Goal: Task Accomplishment & Management: Manage account settings

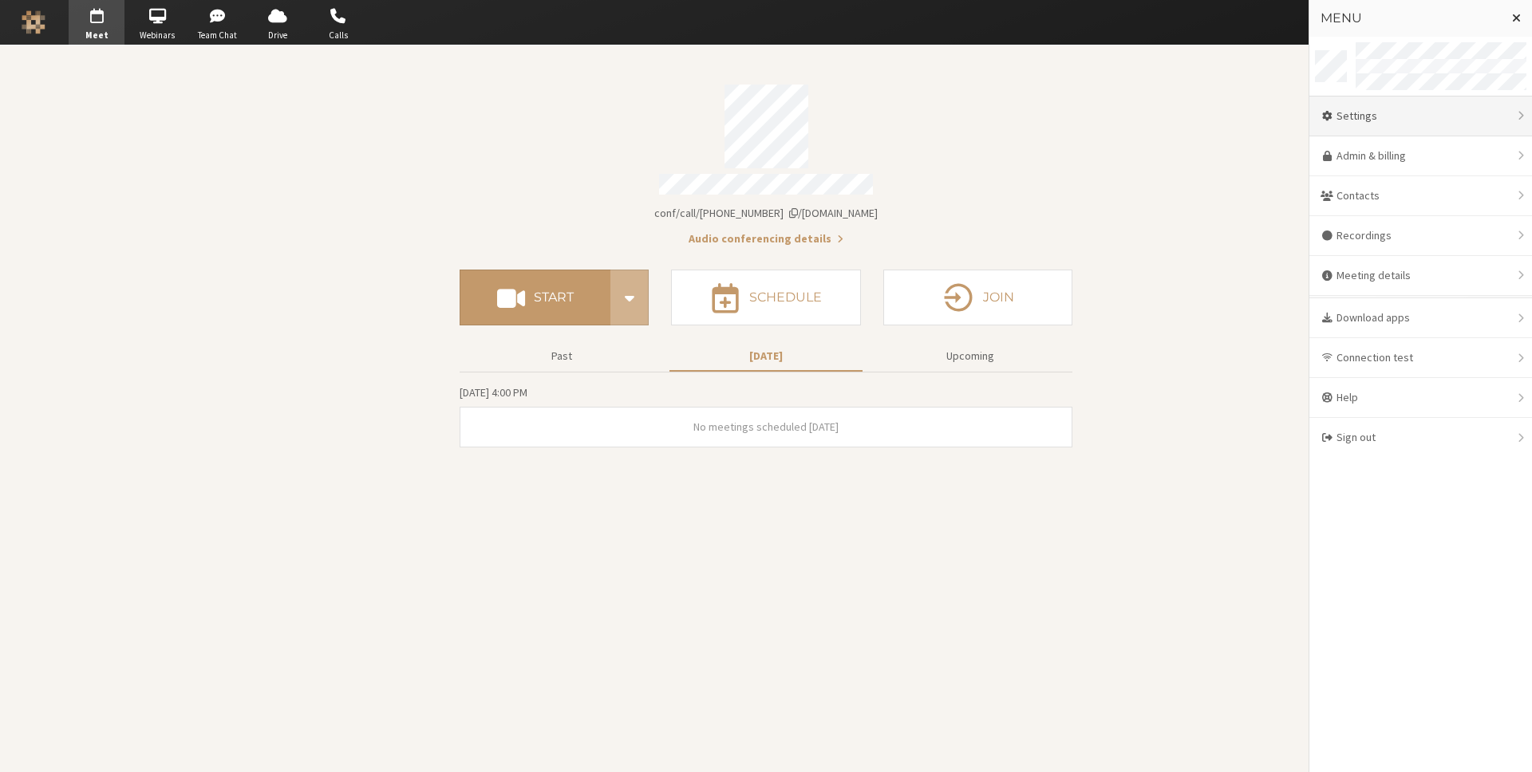
click at [1441, 120] on div "Settings" at bounding box center [1421, 117] width 223 height 40
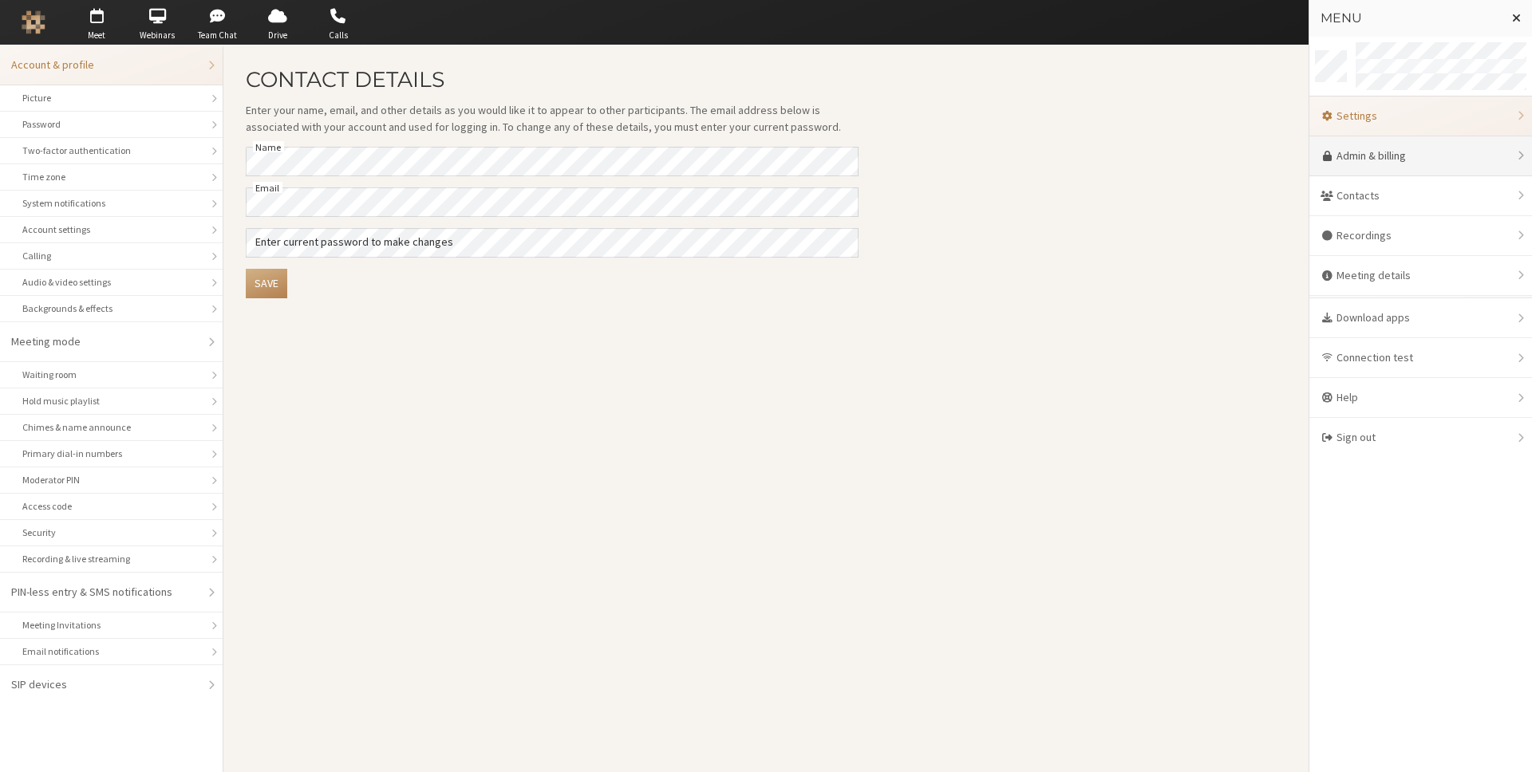
click at [1476, 159] on link "Admin & billing" at bounding box center [1421, 156] width 223 height 40
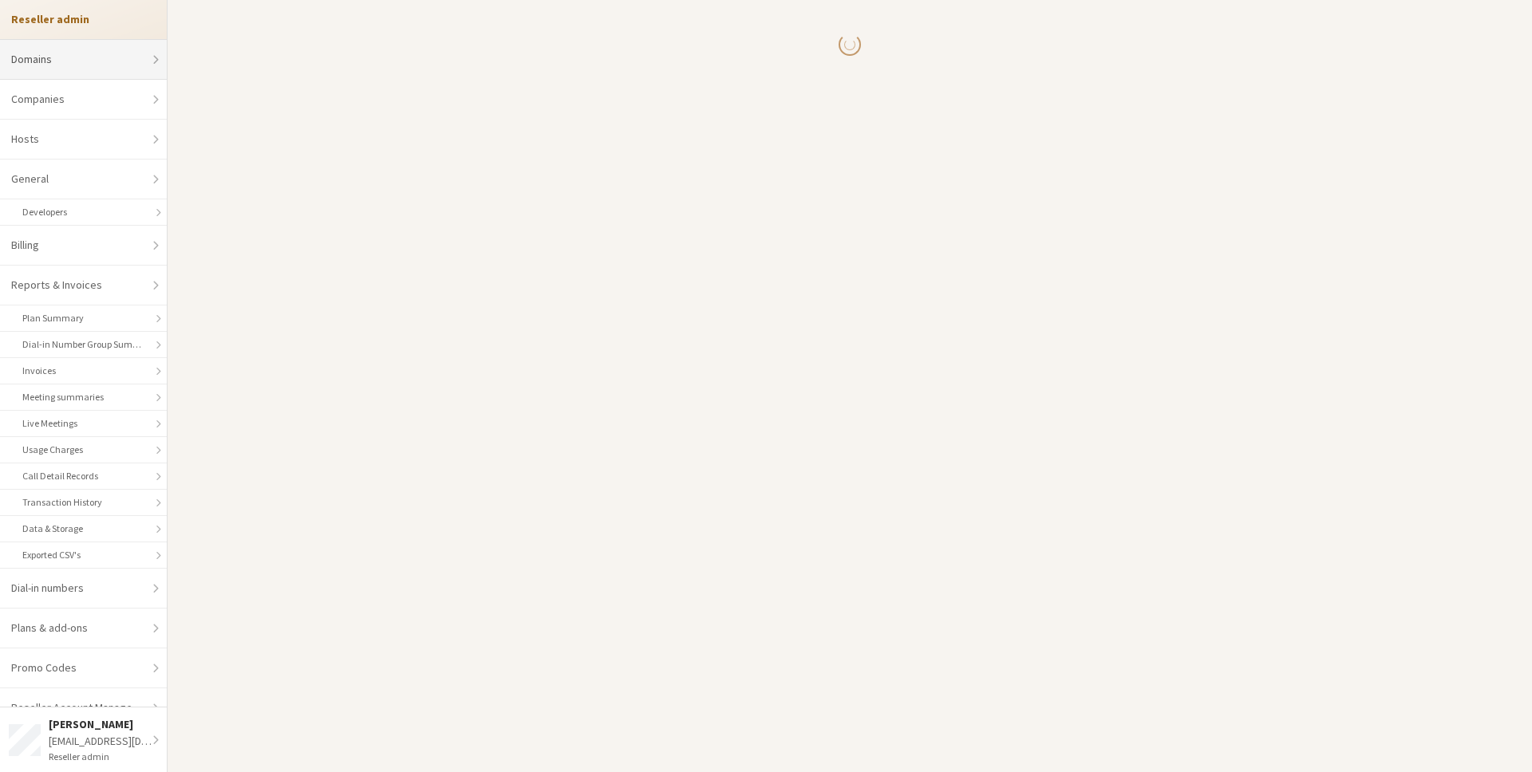
click at [136, 59] on link "Domains" at bounding box center [83, 60] width 167 height 40
select select "20"
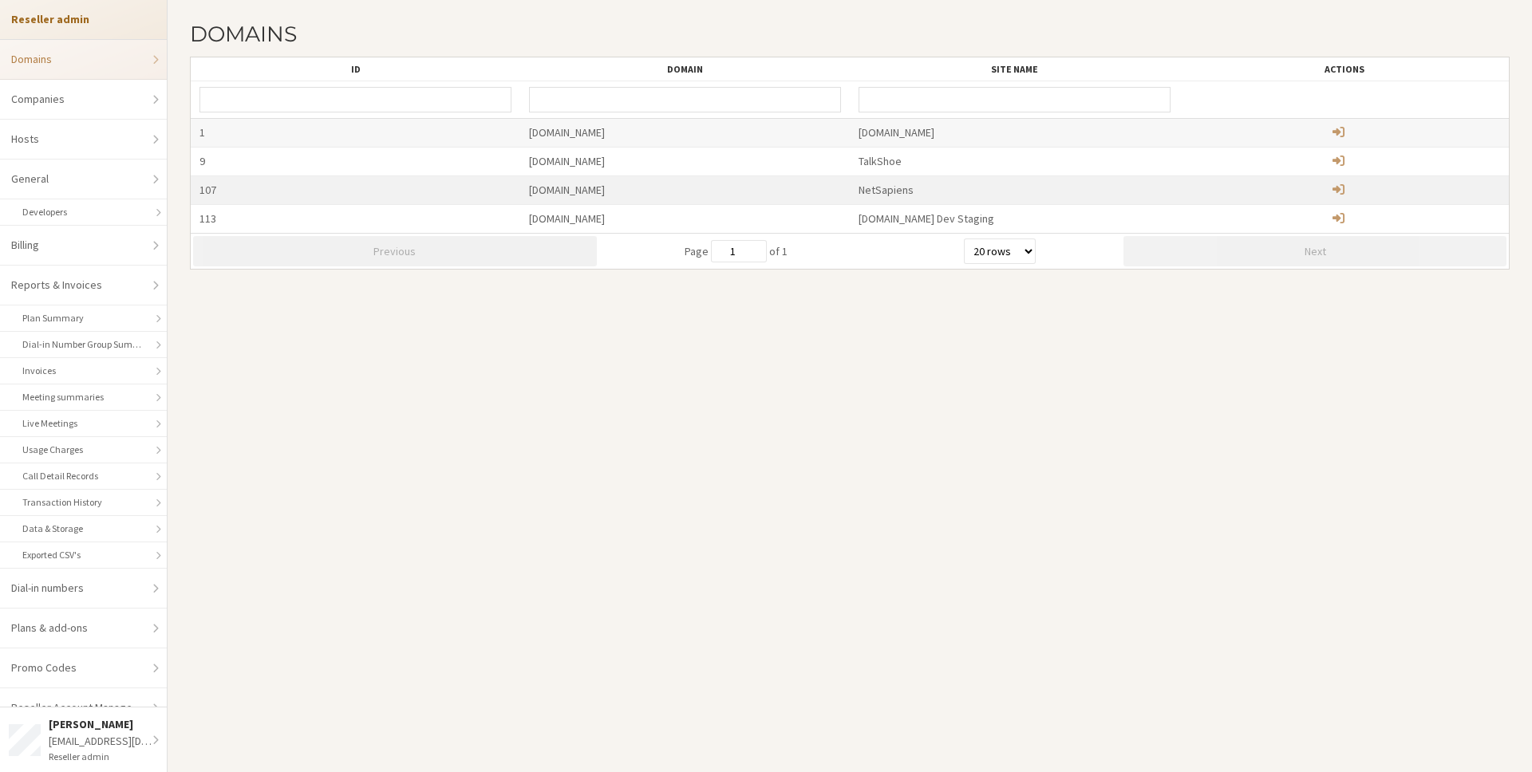
drag, startPoint x: 687, startPoint y: 189, endPoint x: 531, endPoint y: 190, distance: 155.6
click at [531, 190] on div "[DOMAIN_NAME]" at bounding box center [685, 190] width 330 height 28
copy div "[DOMAIN_NAME]"
